Goal: Task Accomplishment & Management: Manage account settings

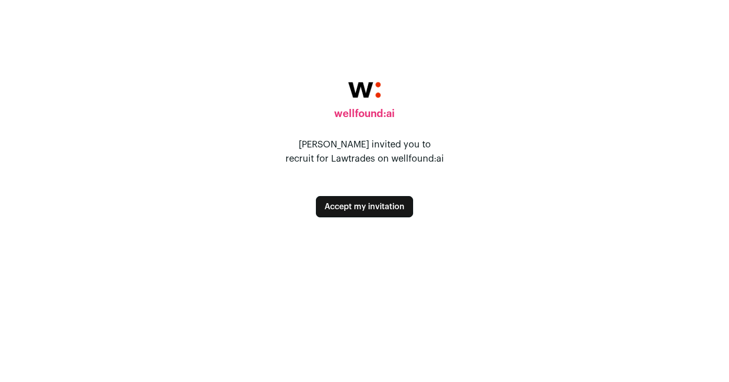
click at [369, 216] on button "Accept my invitation" at bounding box center [364, 206] width 97 height 21
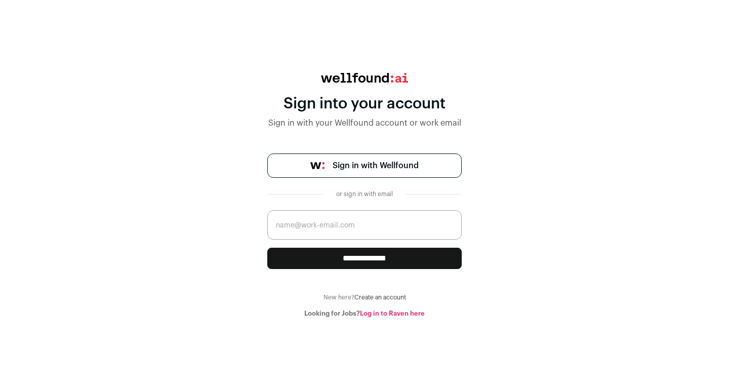
click at [351, 237] on input "email" at bounding box center [364, 224] width 194 height 29
type input "aw@lawtrades.com"
click at [443, 273] on div "**********" at bounding box center [364, 195] width 194 height 244
click at [433, 263] on input "**********" at bounding box center [364, 257] width 194 height 21
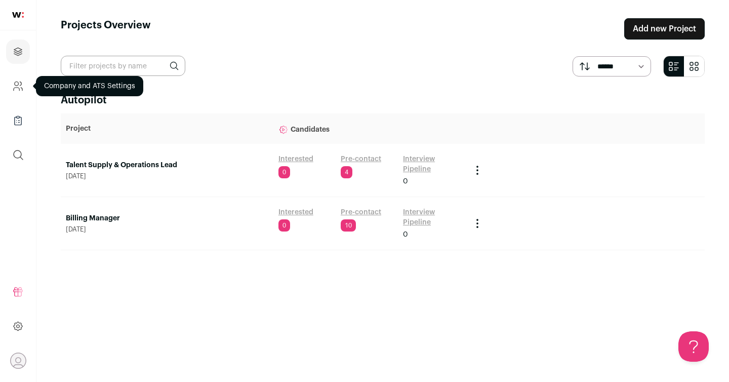
click at [21, 91] on icon "Company and ATS Settings" at bounding box center [18, 86] width 12 height 12
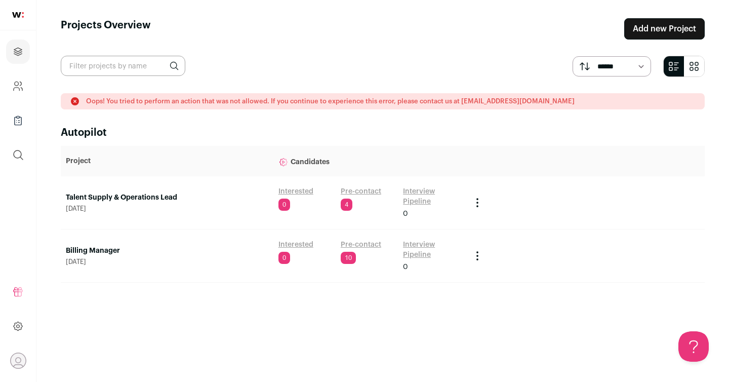
click at [352, 245] on link "Pre-contact" at bounding box center [361, 244] width 40 height 10
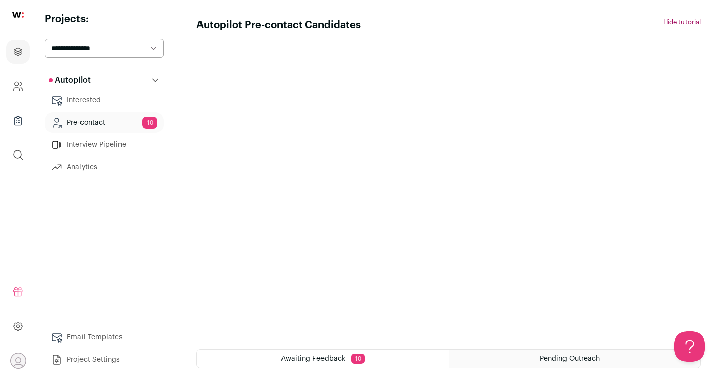
click at [322, 360] on span "Awaiting Feedback" at bounding box center [313, 358] width 64 height 7
click at [510, 356] on div "Pending Outreach" at bounding box center [574, 358] width 251 height 18
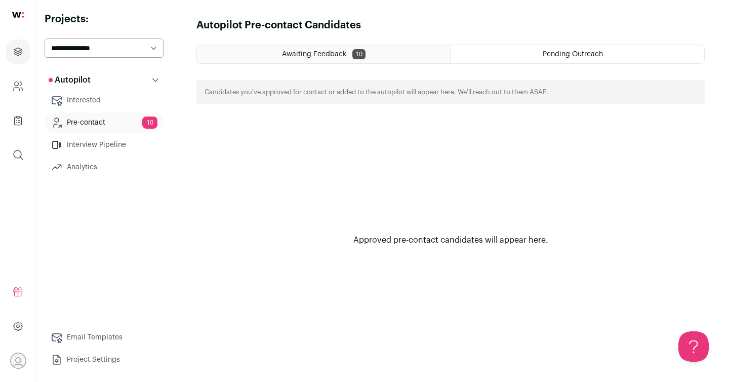
click at [354, 57] on span "10" at bounding box center [358, 54] width 13 height 10
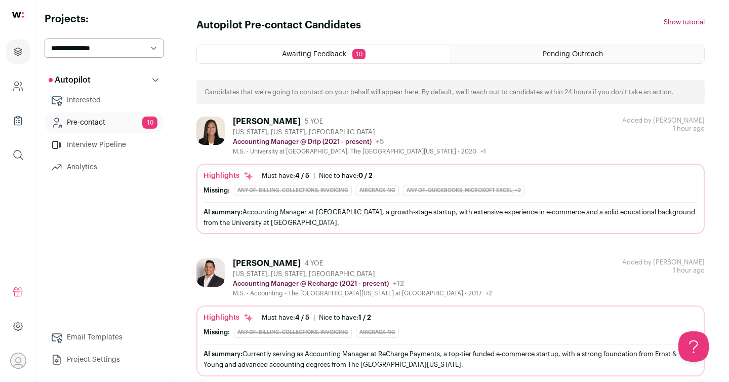
click at [215, 218] on div "AI summary: Accounting Manager at Drip, a growth-stage startup, with extensive …" at bounding box center [450, 216] width 494 height 21
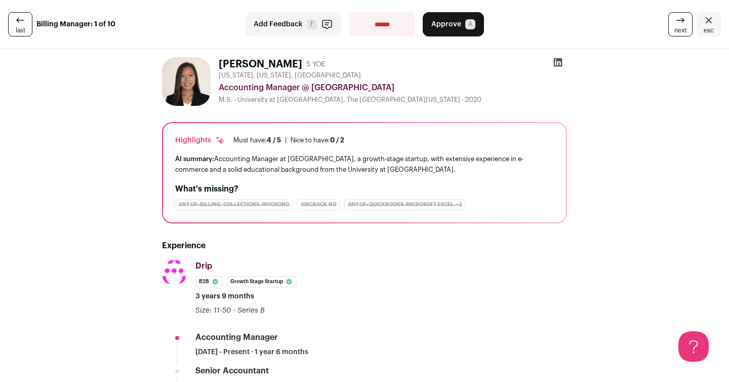
scroll to position [14, 0]
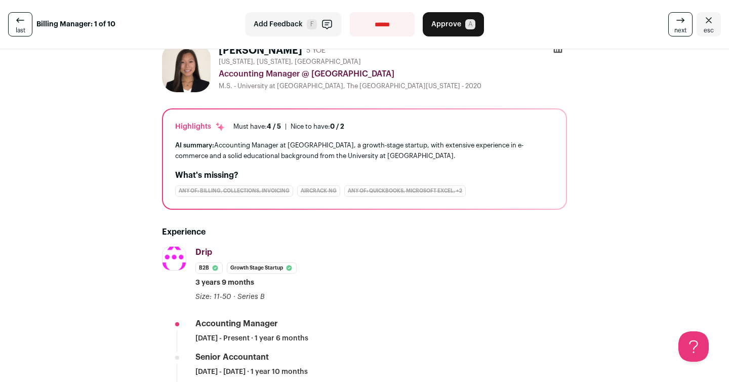
click at [11, 22] on link "last" at bounding box center [20, 24] width 24 height 24
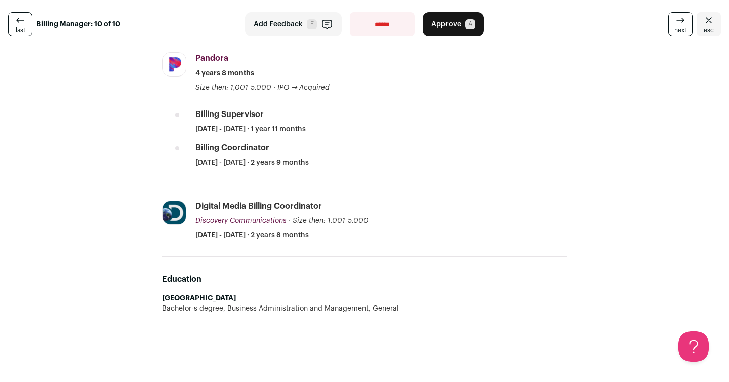
click at [430, 30] on button "Approve A" at bounding box center [453, 24] width 61 height 24
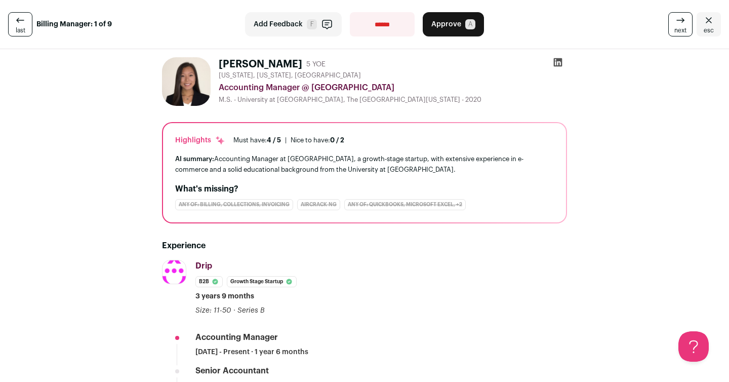
click at [321, 28] on icon "button" at bounding box center [327, 24] width 12 height 12
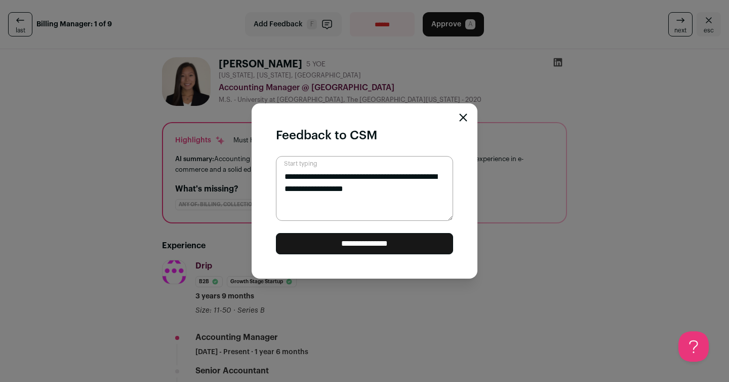
drag, startPoint x: 387, startPoint y: 198, endPoint x: 387, endPoint y: 154, distance: 43.5
click at [387, 154] on div "**********" at bounding box center [365, 190] width 226 height 175
type textarea "*"
click at [460, 121] on icon "Close modal" at bounding box center [463, 117] width 7 height 7
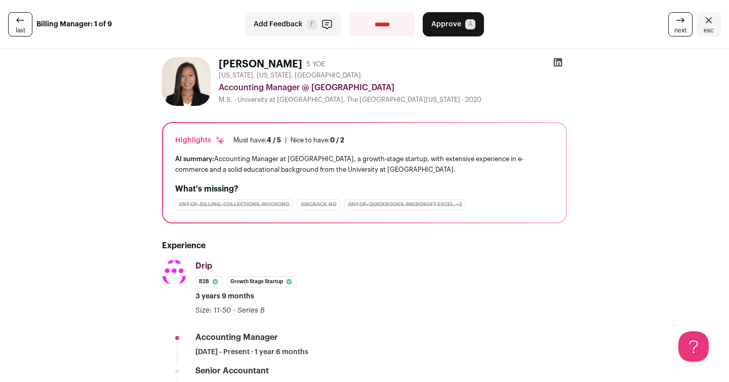
click at [449, 29] on button "Approve A" at bounding box center [453, 24] width 61 height 24
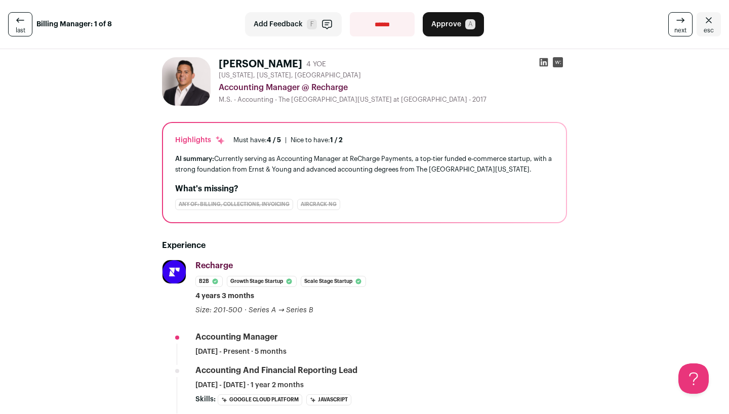
click at [307, 27] on span "F" at bounding box center [312, 24] width 10 height 10
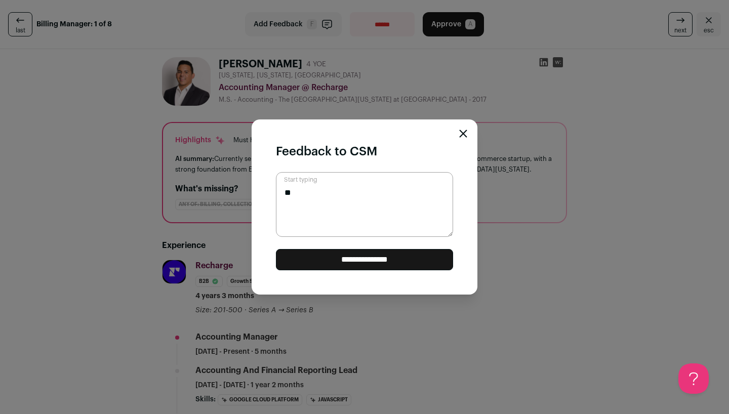
type textarea "*"
click at [283, 204] on textarea "**********" at bounding box center [364, 204] width 177 height 65
click at [429, 212] on textarea "**********" at bounding box center [364, 204] width 177 height 65
click at [319, 205] on textarea "**********" at bounding box center [364, 204] width 177 height 65
drag, startPoint x: 321, startPoint y: 206, endPoint x: 289, endPoint y: 207, distance: 31.4
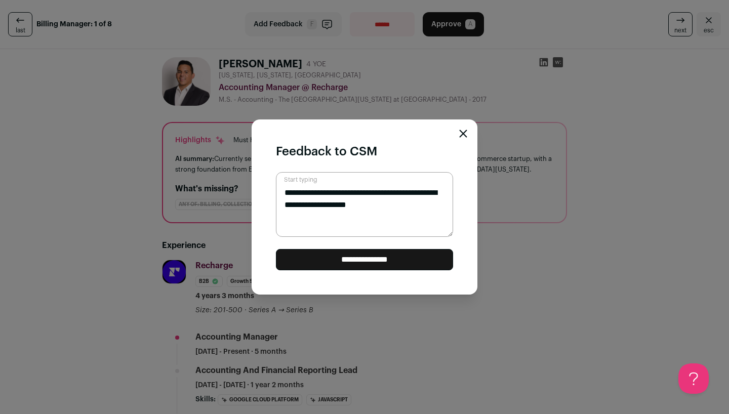
click at [289, 207] on textarea "**********" at bounding box center [364, 204] width 177 height 65
type textarea "**********"
click at [343, 264] on input "**********" at bounding box center [364, 259] width 177 height 21
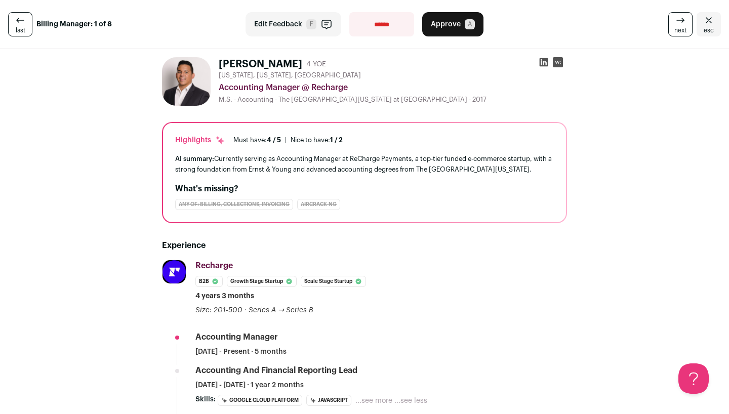
select select "**********"
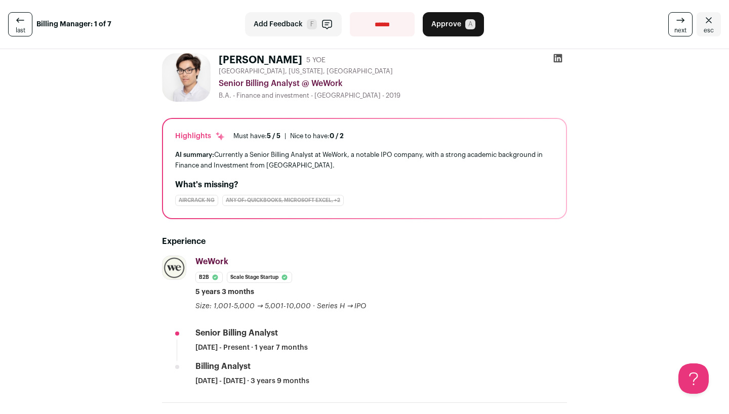
scroll to position [4, 0]
click at [452, 30] on button "Approve A" at bounding box center [453, 24] width 61 height 24
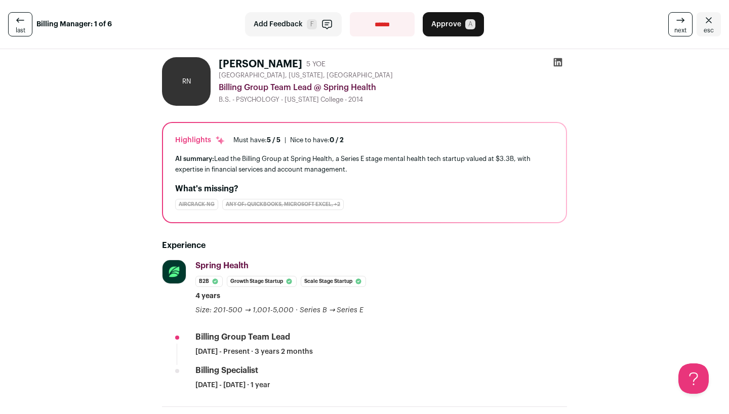
click at [451, 27] on span "Approve" at bounding box center [446, 24] width 30 height 10
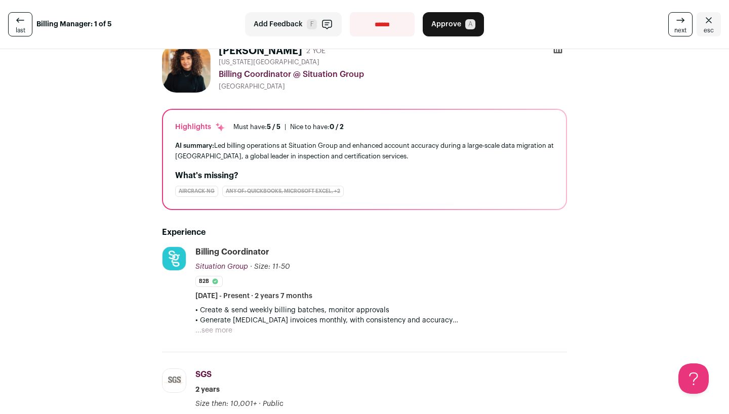
scroll to position [20, 0]
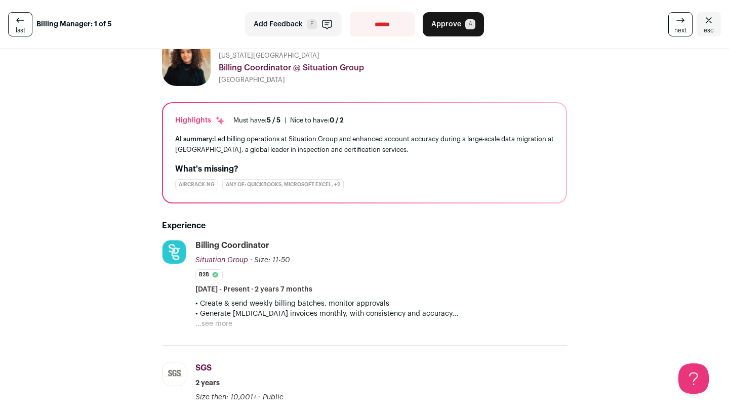
click at [232, 320] on div "• Create & send weekly billing batches, monitor approvals • Generate retainer i…" at bounding box center [380, 314] width 371 height 30
click at [223, 322] on button "...see more" at bounding box center [213, 324] width 37 height 10
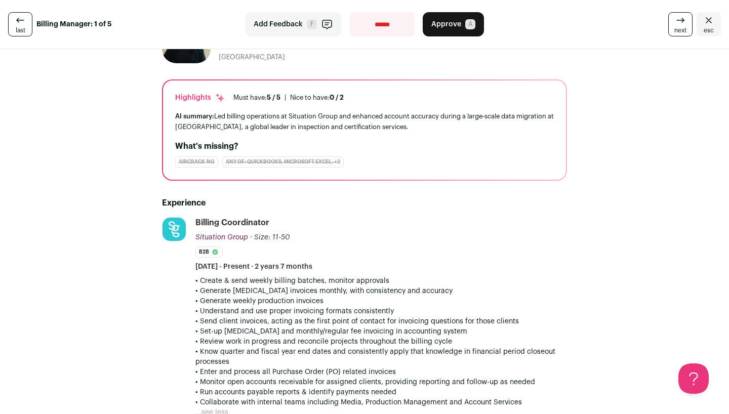
scroll to position [44, 0]
drag, startPoint x: 207, startPoint y: 287, endPoint x: 394, endPoint y: 311, distance: 188.2
click at [394, 311] on p "• Create & send weekly billing batches, monitor approvals • Generate retainer i…" at bounding box center [380, 341] width 371 height 132
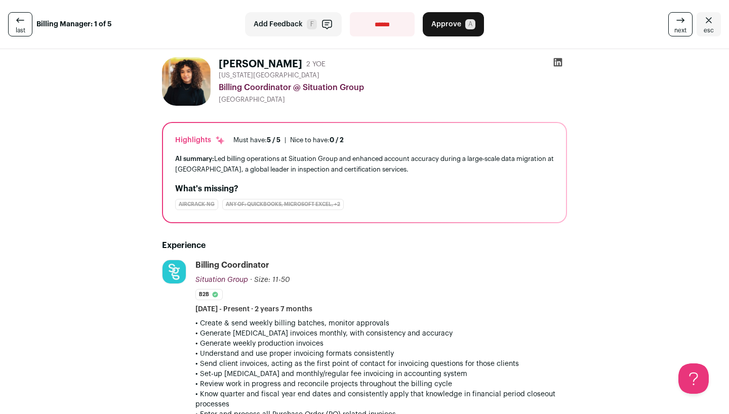
scroll to position [0, 0]
click at [442, 26] on span "Approve" at bounding box center [446, 24] width 30 height 10
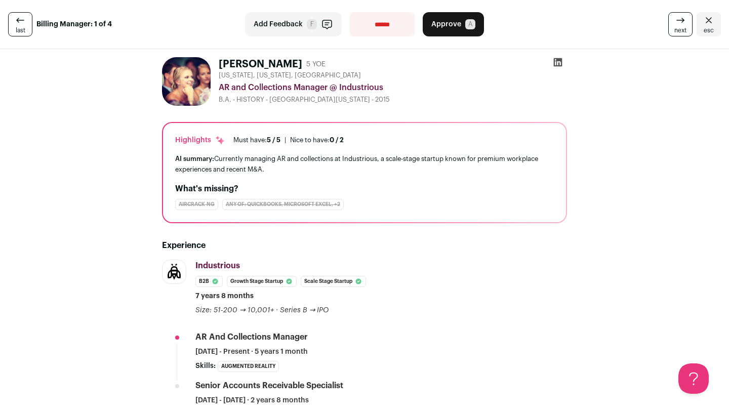
click at [445, 20] on span "Approve" at bounding box center [446, 24] width 30 height 10
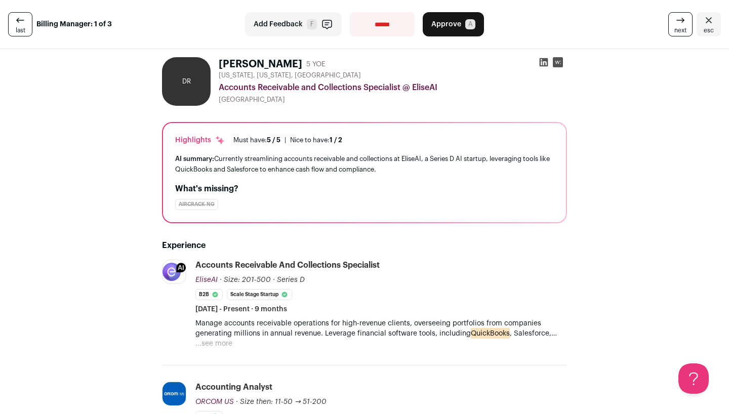
click at [310, 28] on span "F" at bounding box center [312, 24] width 10 height 10
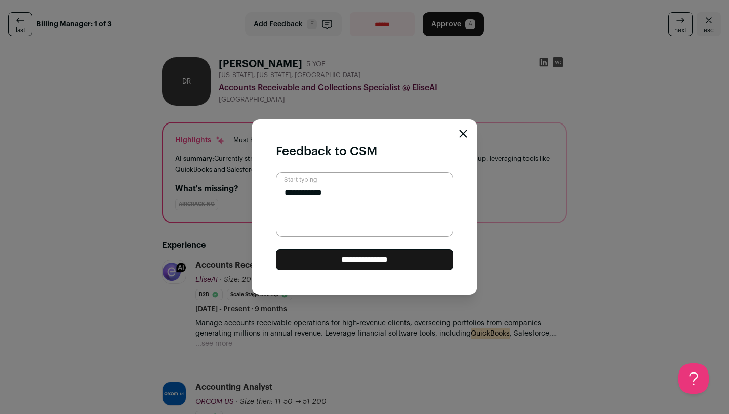
type textarea "**********"
click at [323, 258] on input "**********" at bounding box center [364, 259] width 177 height 21
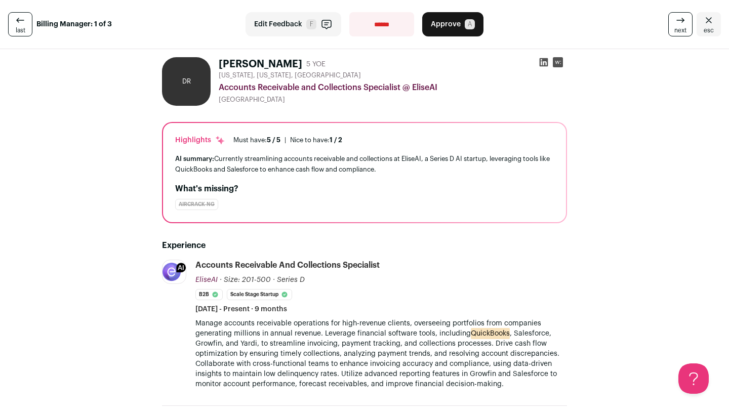
select select "**********"
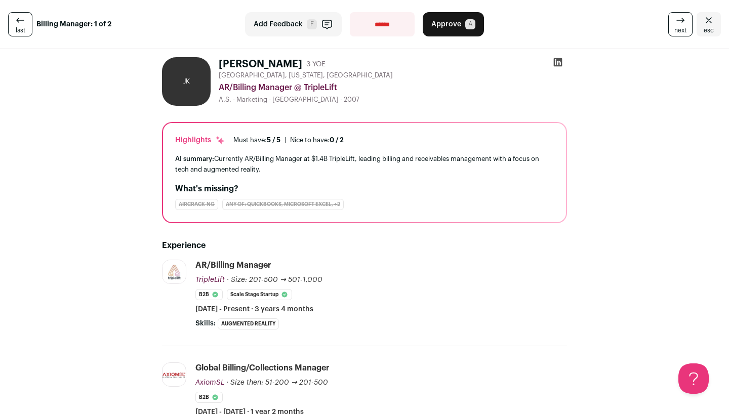
click at [445, 29] on button "Approve A" at bounding box center [453, 24] width 61 height 24
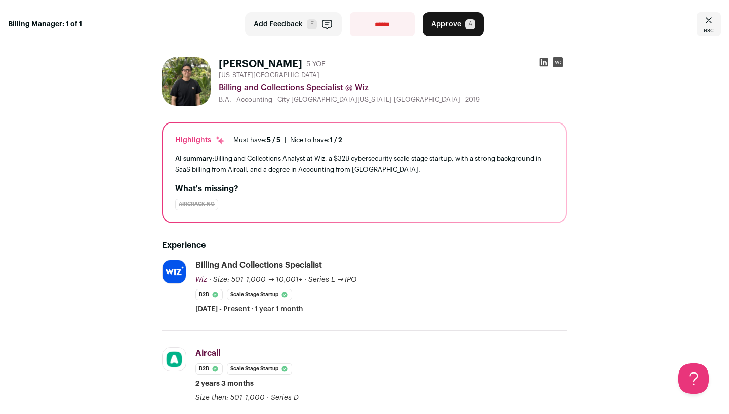
click at [441, 31] on button "Approve A" at bounding box center [453, 24] width 61 height 24
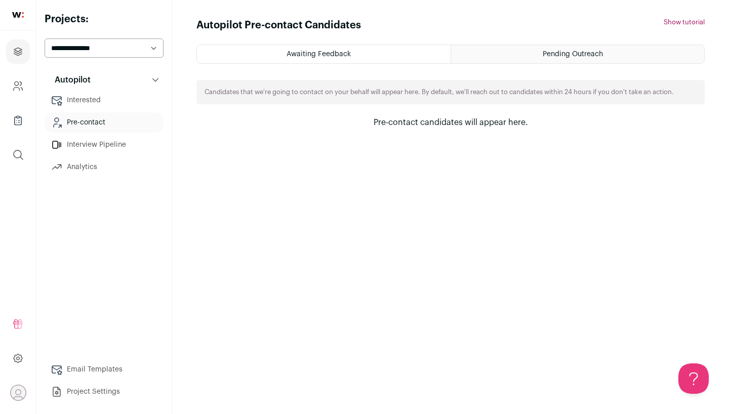
select select "*****"
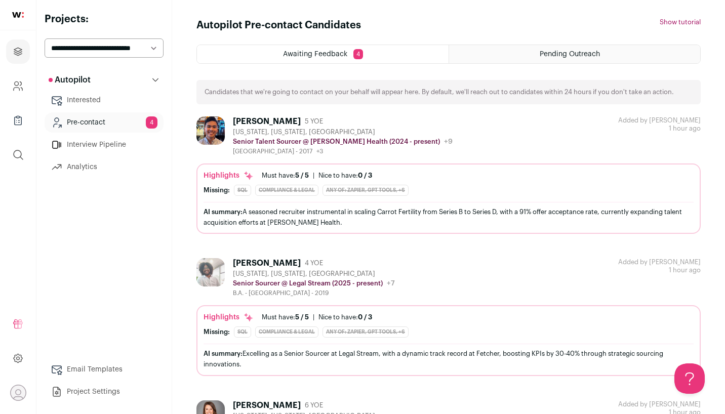
click at [336, 222] on div "AI summary: A seasoned recruiter instrumental in scaling Carrot Fertility from …" at bounding box center [448, 216] width 490 height 21
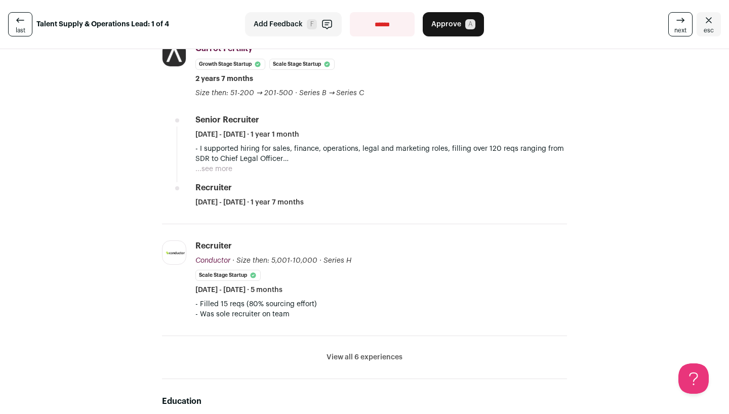
scroll to position [306, 0]
click at [447, 27] on span "Approve" at bounding box center [446, 24] width 30 height 10
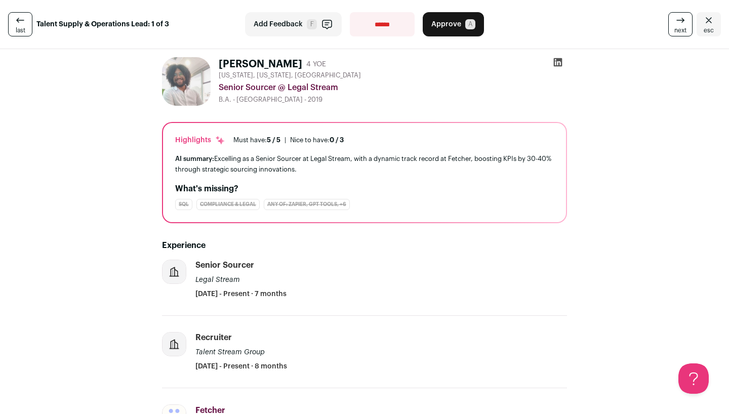
click at [442, 30] on button "Approve A" at bounding box center [453, 24] width 61 height 24
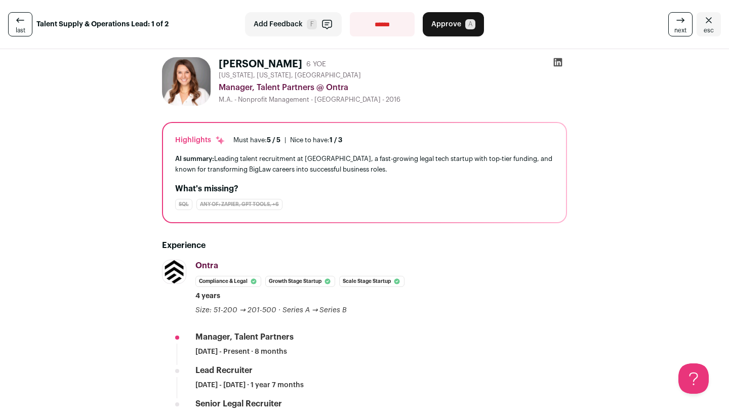
click at [442, 29] on button "Approve A" at bounding box center [453, 24] width 61 height 24
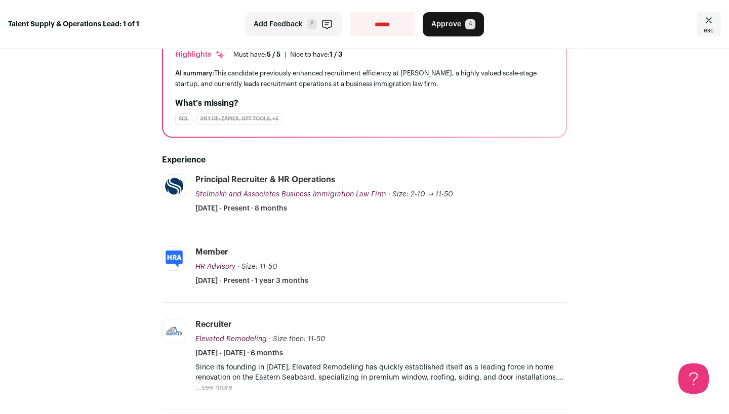
scroll to position [165, 0]
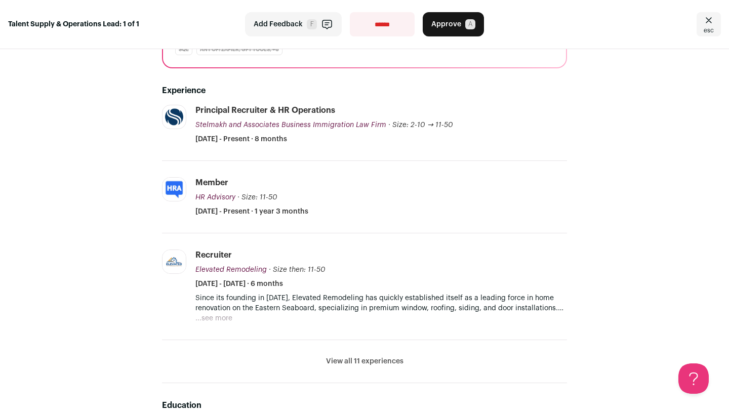
click at [382, 360] on button "View all 11 experiences" at bounding box center [364, 361] width 77 height 10
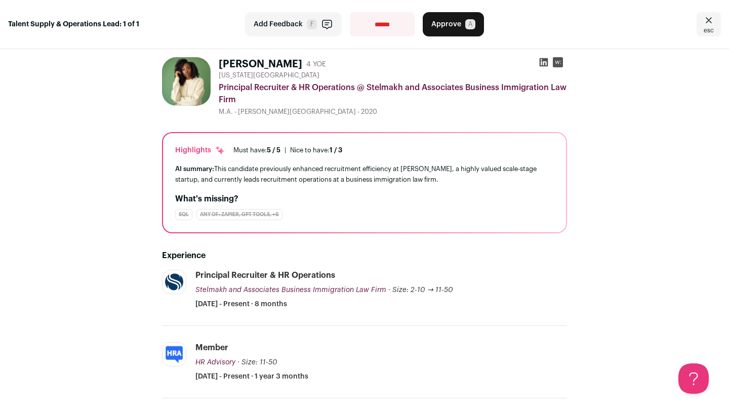
scroll to position [0, 0]
select select "**********"
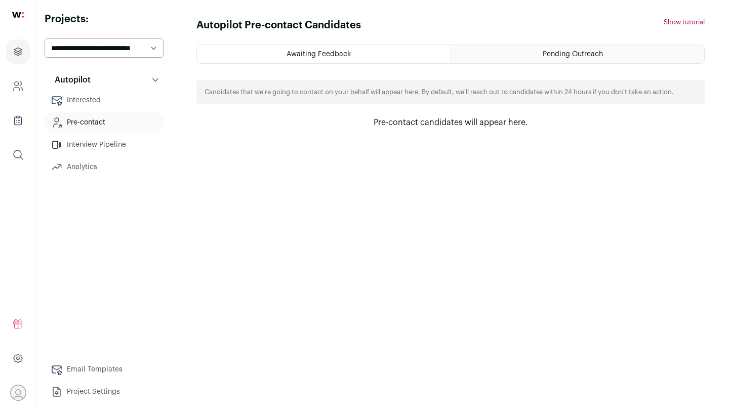
click at [441, 22] on div "Autopilot Pre-contact Candidates Hide tutorial Show tutorial" at bounding box center [450, 25] width 508 height 14
click at [92, 124] on link "Pre-contact" at bounding box center [104, 122] width 119 height 20
click at [475, 51] on div "Pending Outreach" at bounding box center [577, 54] width 253 height 18
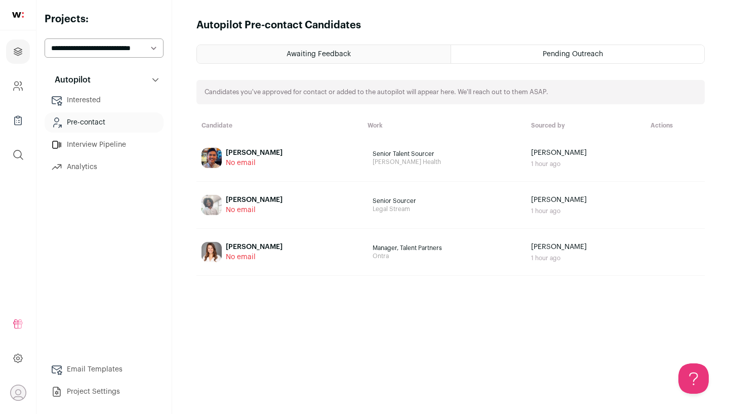
select select "*****"
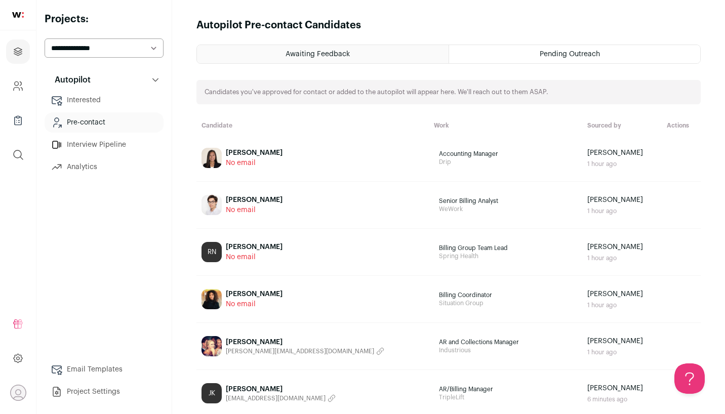
click at [469, 56] on div "Pending Outreach" at bounding box center [574, 54] width 251 height 18
click at [397, 59] on div "Awaiting Feedback" at bounding box center [323, 54] width 252 height 18
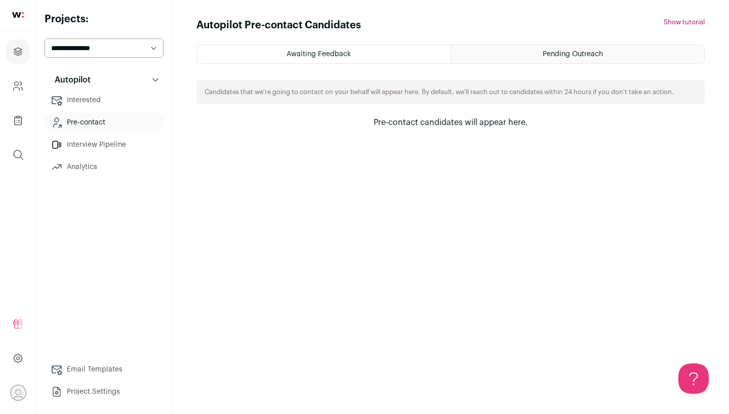
click at [101, 105] on link "Interested" at bounding box center [104, 100] width 119 height 20
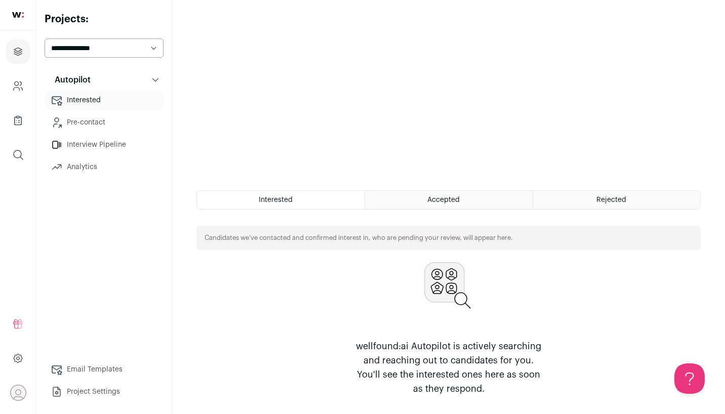
scroll to position [158, 0]
click at [123, 112] on link "Pre-contact" at bounding box center [104, 122] width 119 height 20
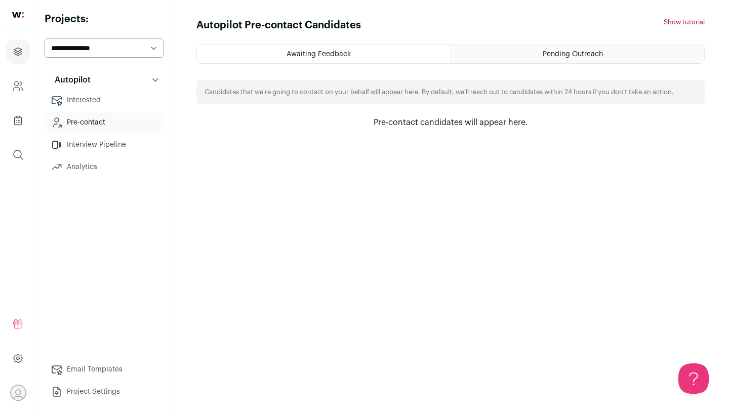
click at [126, 146] on link "Interview Pipeline" at bounding box center [104, 145] width 119 height 20
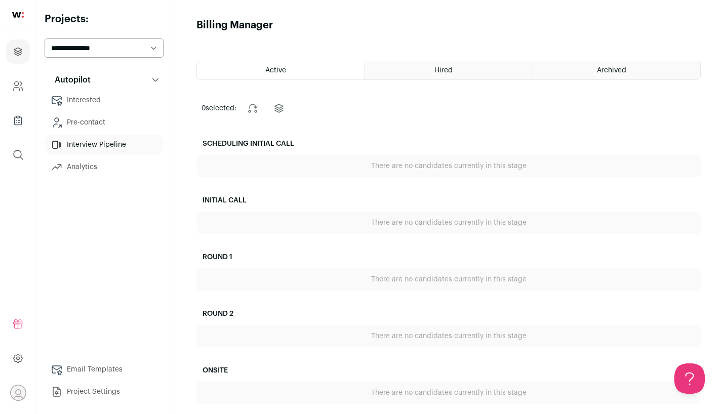
click at [120, 158] on link "Analytics" at bounding box center [104, 167] width 119 height 20
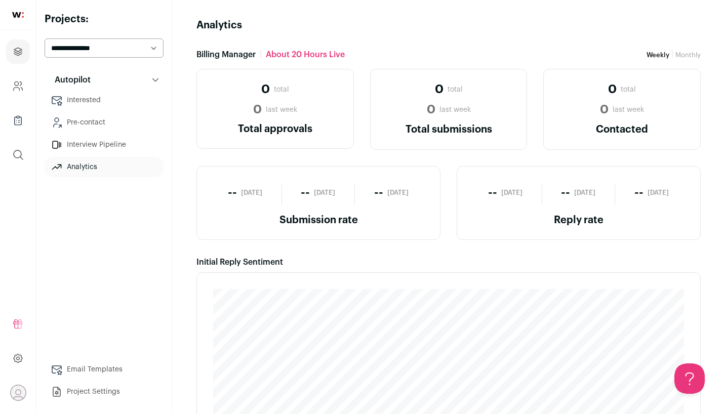
click at [101, 96] on link "Interested" at bounding box center [104, 100] width 119 height 20
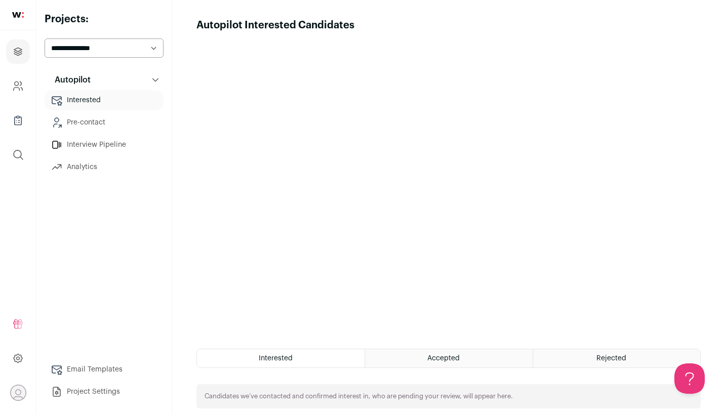
click at [128, 118] on link "Pre-contact" at bounding box center [104, 122] width 119 height 20
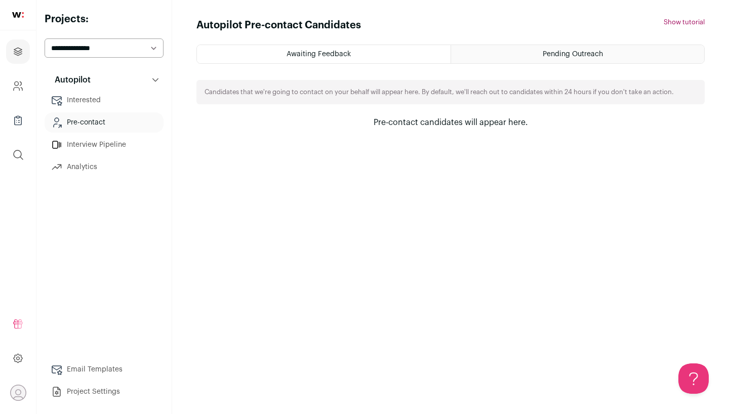
click at [336, 37] on div "Autopilot Pre-contact Candidates Hide tutorial Show tutorial Awaiting Feedback …" at bounding box center [450, 207] width 508 height 378
click at [509, 57] on div "Pending Outreach" at bounding box center [577, 54] width 253 height 18
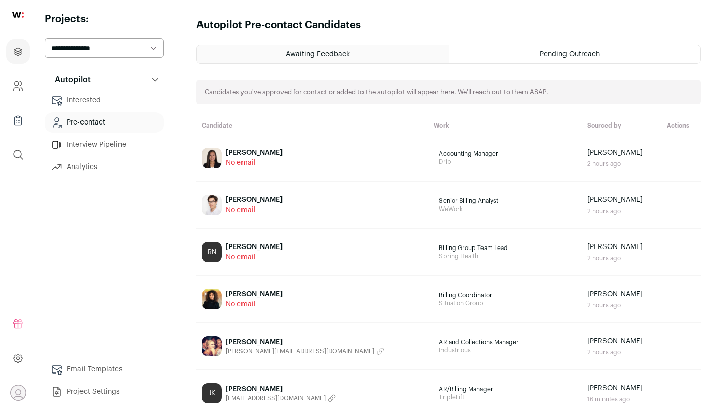
click at [412, 57] on div "Awaiting Feedback" at bounding box center [323, 54] width 252 height 18
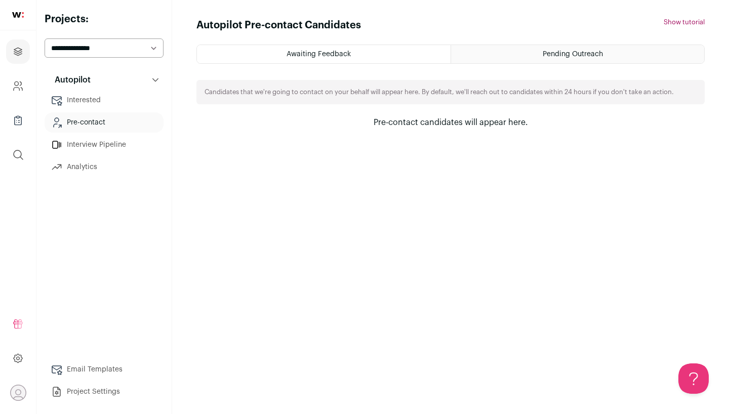
click at [117, 105] on link "Interested" at bounding box center [104, 100] width 119 height 20
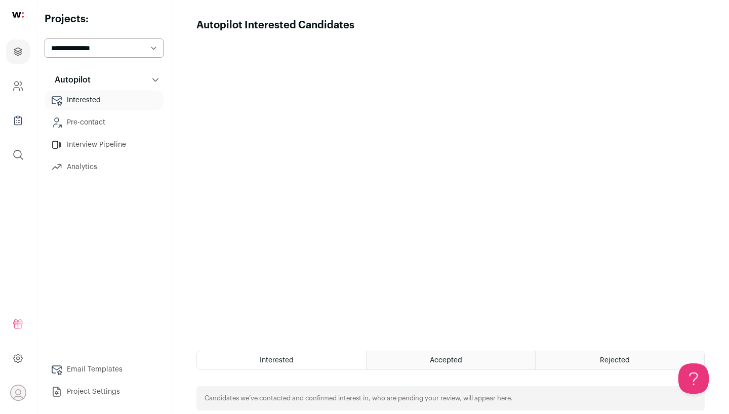
click at [117, 132] on link "Pre-contact" at bounding box center [104, 122] width 119 height 20
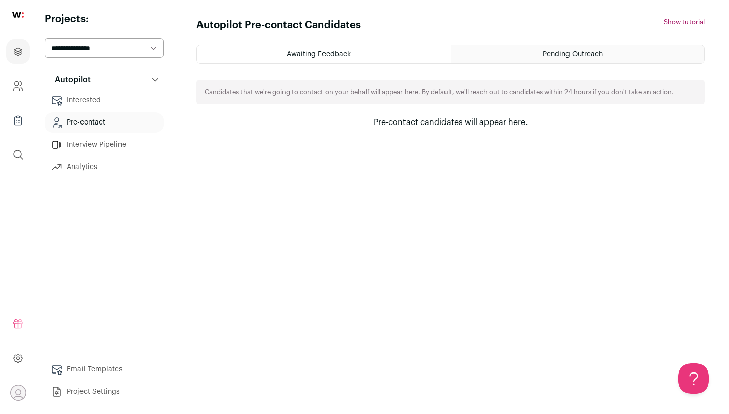
click at [288, 56] on span "Awaiting Feedback" at bounding box center [318, 54] width 64 height 7
click at [486, 44] on div "Autopilot Pre-contact Candidates Hide tutorial Show tutorial Awaiting Feedback …" at bounding box center [450, 207] width 508 height 378
click at [486, 51] on div "Pending Outreach" at bounding box center [577, 54] width 253 height 18
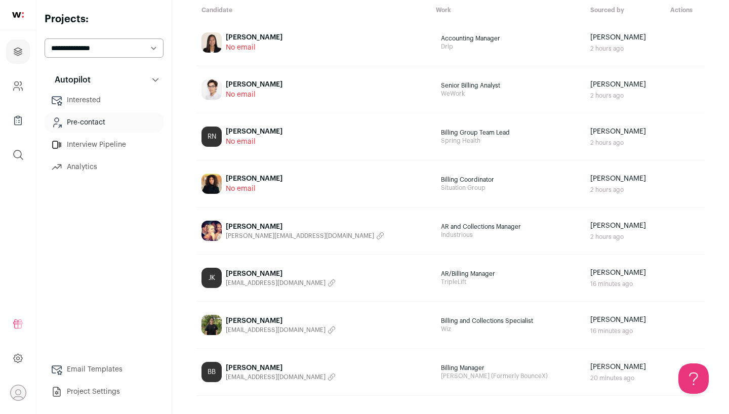
scroll to position [115, 0]
click at [218, 322] on img at bounding box center [211, 325] width 20 height 20
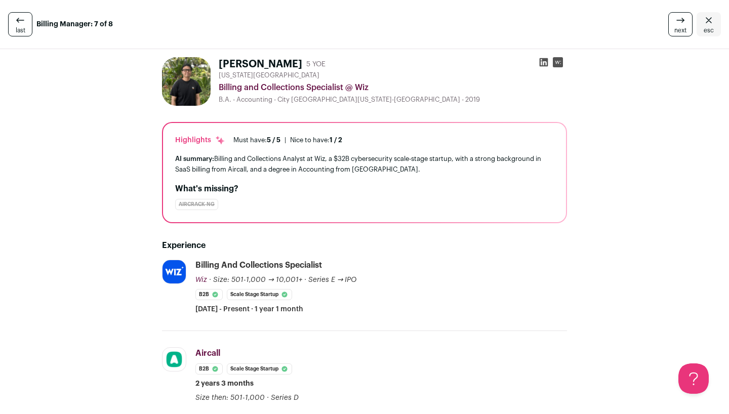
click at [541, 65] on icon at bounding box center [543, 62] width 10 height 10
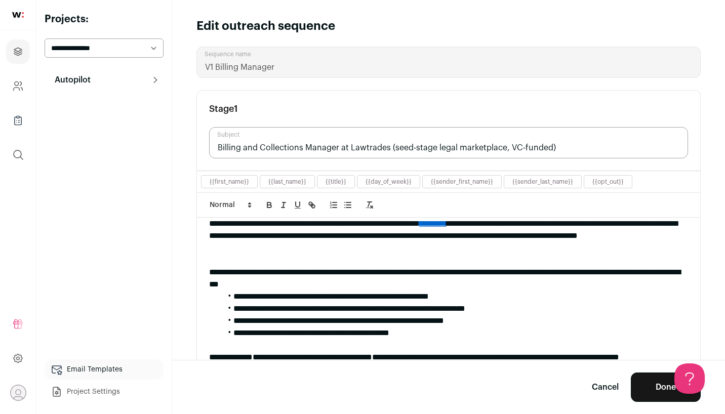
scroll to position [32, 0]
click at [539, 305] on li "**********" at bounding box center [452, 309] width 463 height 12
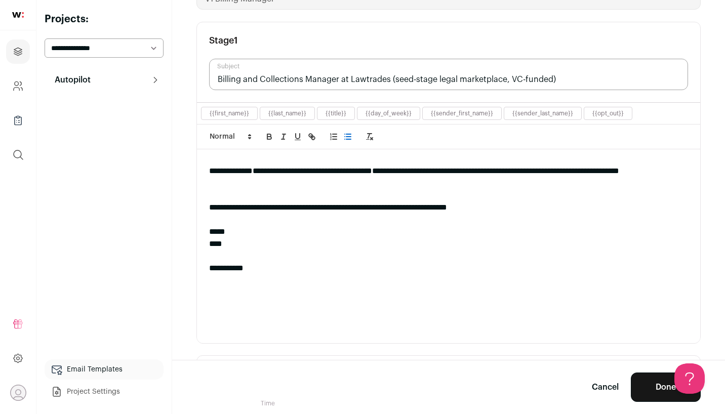
scroll to position [75, 0]
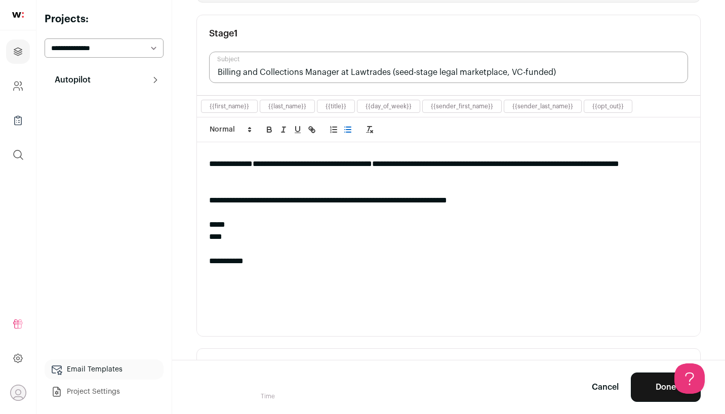
click at [648, 387] on button "Done" at bounding box center [666, 386] width 70 height 29
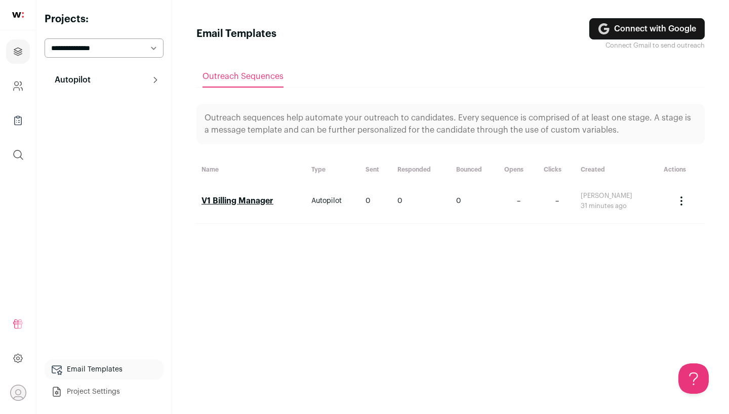
drag, startPoint x: 616, startPoint y: 342, endPoint x: 592, endPoint y: 295, distance: 53.2
click at [593, 295] on div "Outreach sequences help automate your outreach to candidates. Every sequence is…" at bounding box center [450, 250] width 508 height 292
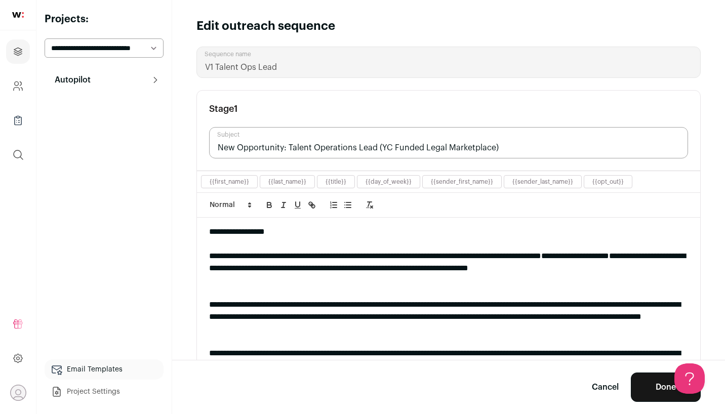
drag, startPoint x: 392, startPoint y: 145, endPoint x: 382, endPoint y: 145, distance: 10.6
click at [382, 145] on input "New Opportunity: Talent Operations Lead (YC Funded Legal Marketplace)" at bounding box center [448, 142] width 479 height 31
click at [412, 146] on input "New Opportunity: Talent Operations Lead (YC Funded Legal Marketplace)" at bounding box center [448, 142] width 479 height 31
drag, startPoint x: 423, startPoint y: 143, endPoint x: 380, endPoint y: 145, distance: 42.5
click at [380, 145] on input "New Opportunity: Talent Operations Lead (YC Funded Legal Marketplace)" at bounding box center [448, 142] width 479 height 31
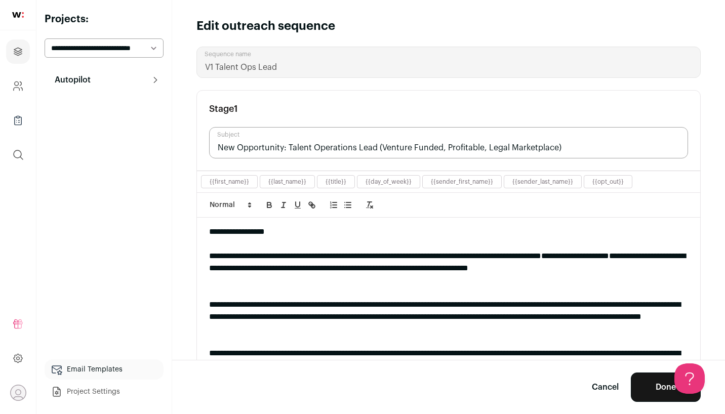
type input "New Opportunity: Talent Operations Lead (Venture Funded, Profitable, Legal Mark…"
click at [384, 244] on div at bounding box center [448, 244] width 479 height 12
click at [642, 389] on button "Done" at bounding box center [666, 386] width 70 height 29
